Goal: Transaction & Acquisition: Download file/media

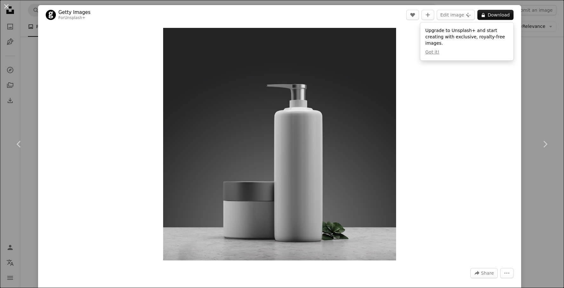
scroll to position [7065, 0]
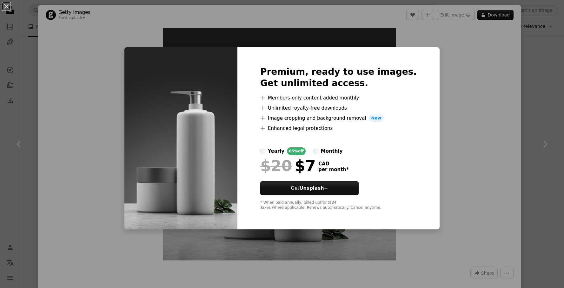
click at [441, 82] on div "An X shape Premium, ready to use images. Get unlimited access. A plus sign Memb…" at bounding box center [282, 144] width 564 height 288
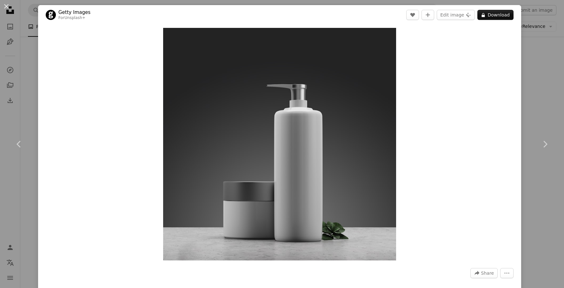
click at [537, 46] on div "An X shape Chevron left Chevron right Getty Images For Unsplash+ A heart A plus…" at bounding box center [282, 144] width 564 height 288
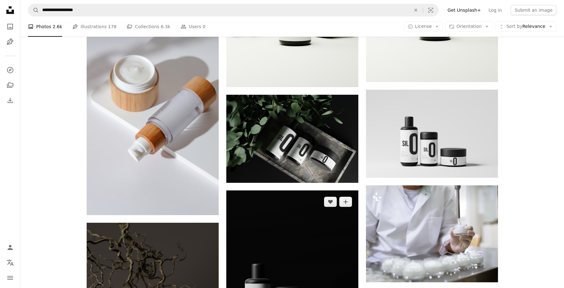
scroll to position [8737, 0]
